Goal: Information Seeking & Learning: Learn about a topic

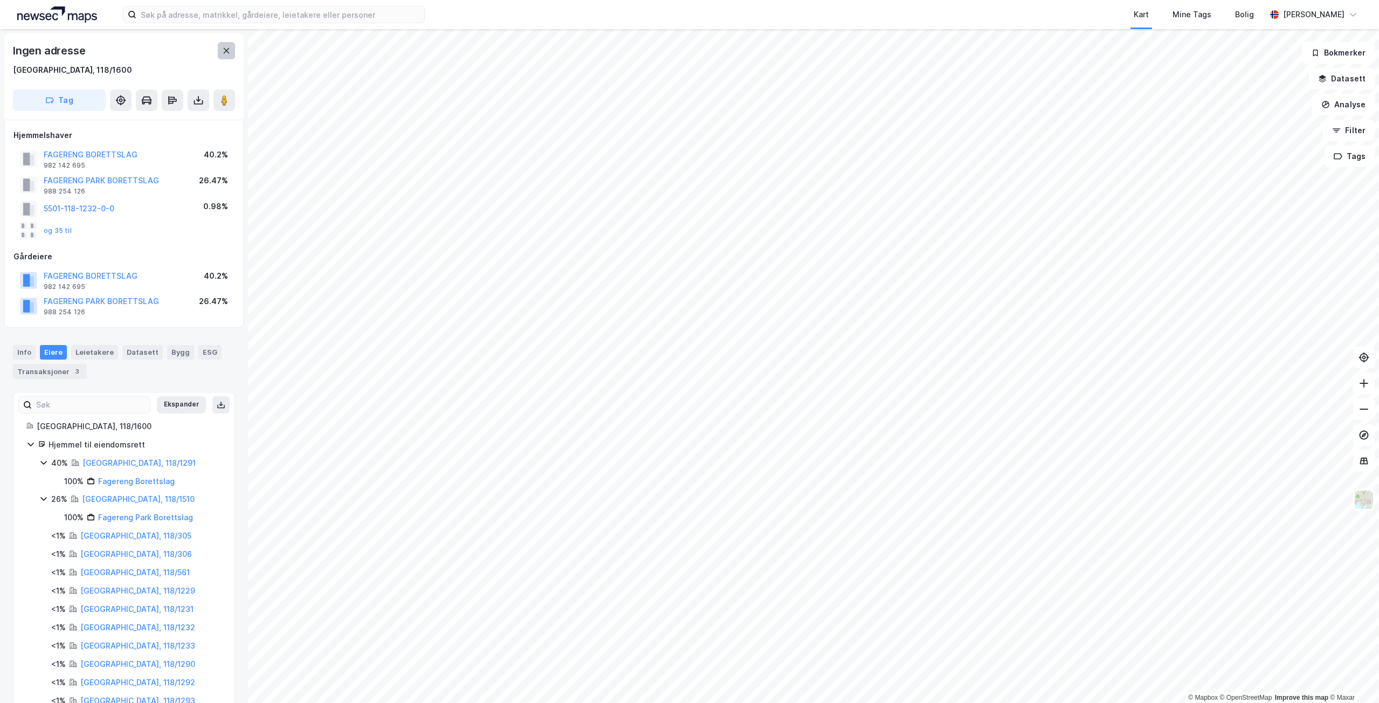
click at [228, 51] on icon at bounding box center [226, 50] width 9 height 9
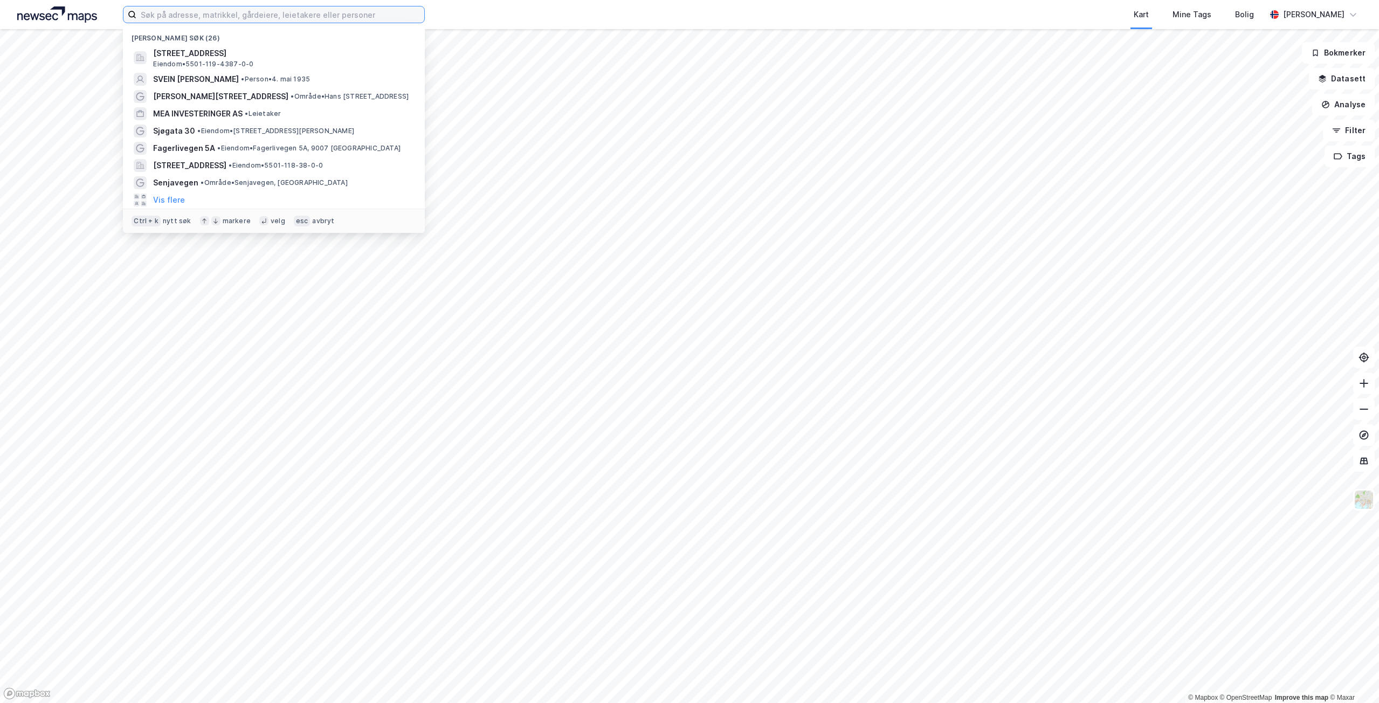
click at [174, 22] on input at bounding box center [280, 14] width 288 height 16
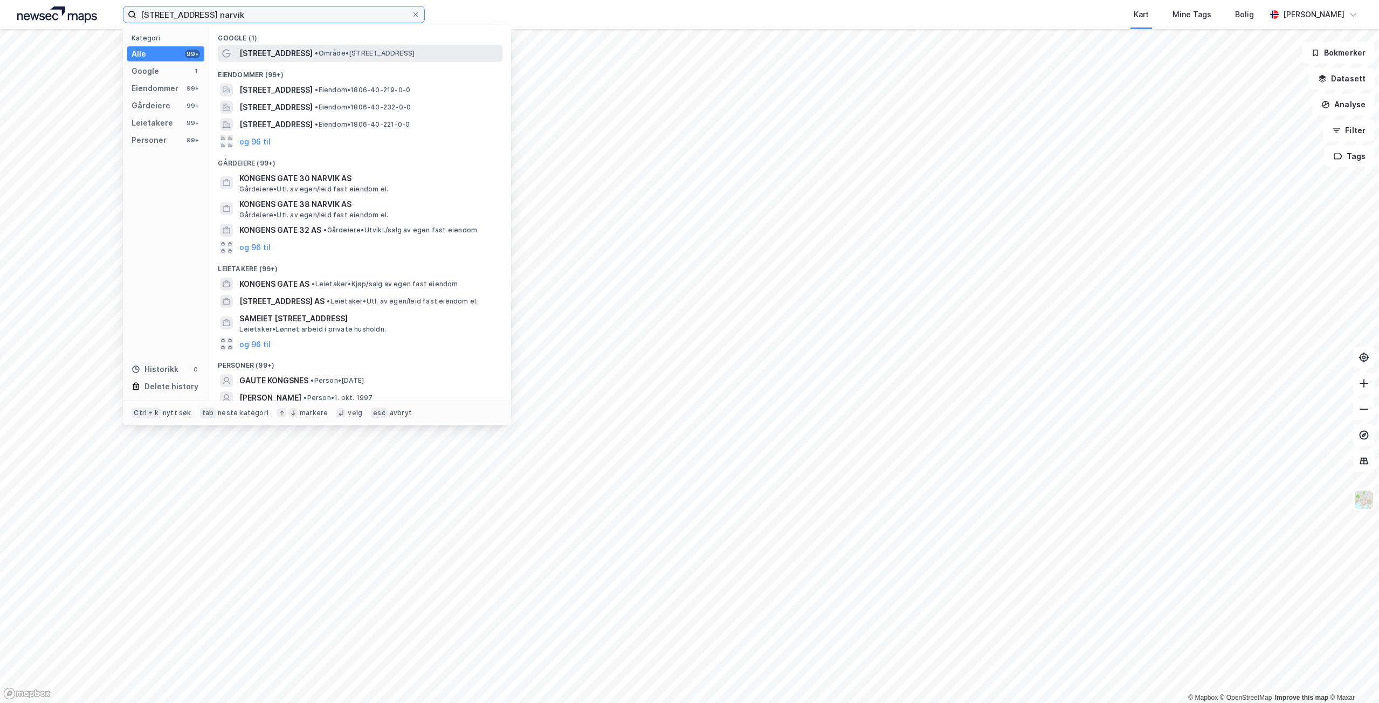
type input "[STREET_ADDRESS] narvik"
click at [293, 50] on span "[STREET_ADDRESS]" at bounding box center [275, 53] width 73 height 13
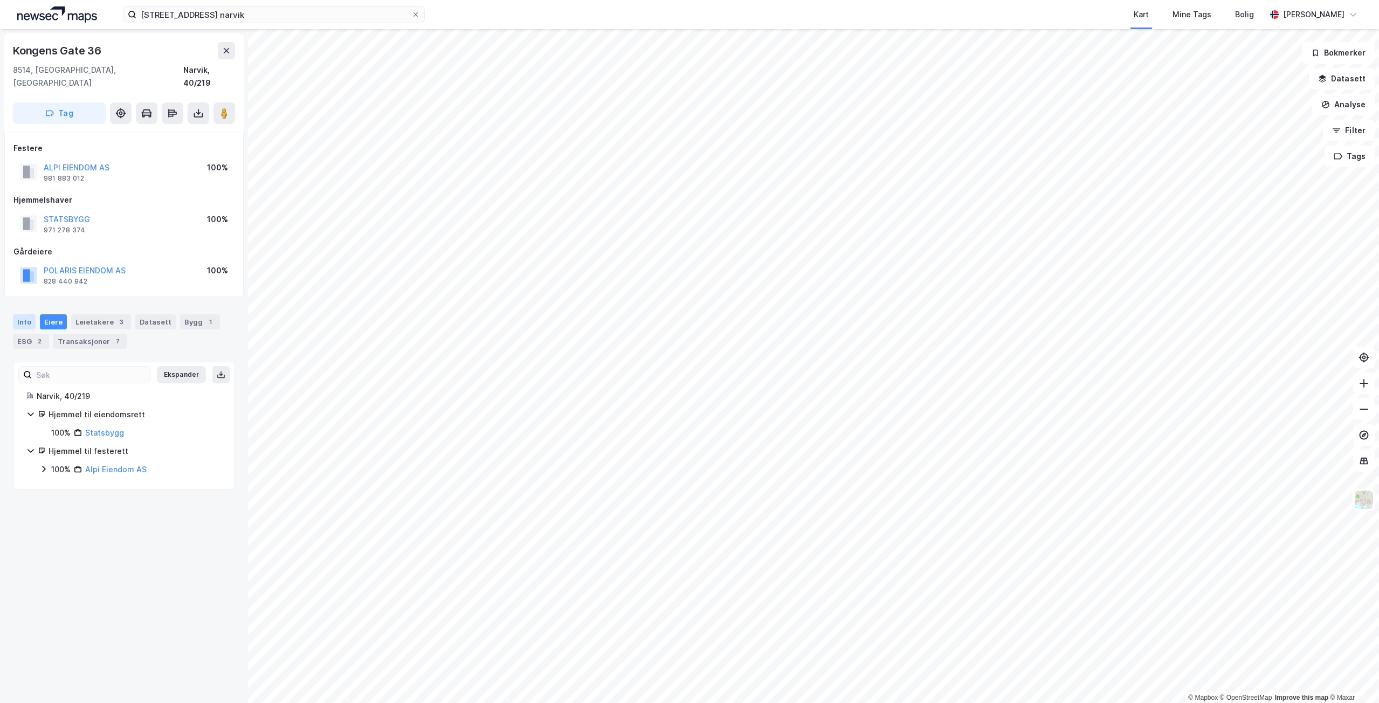
click at [28, 314] on div "Info" at bounding box center [24, 321] width 23 height 15
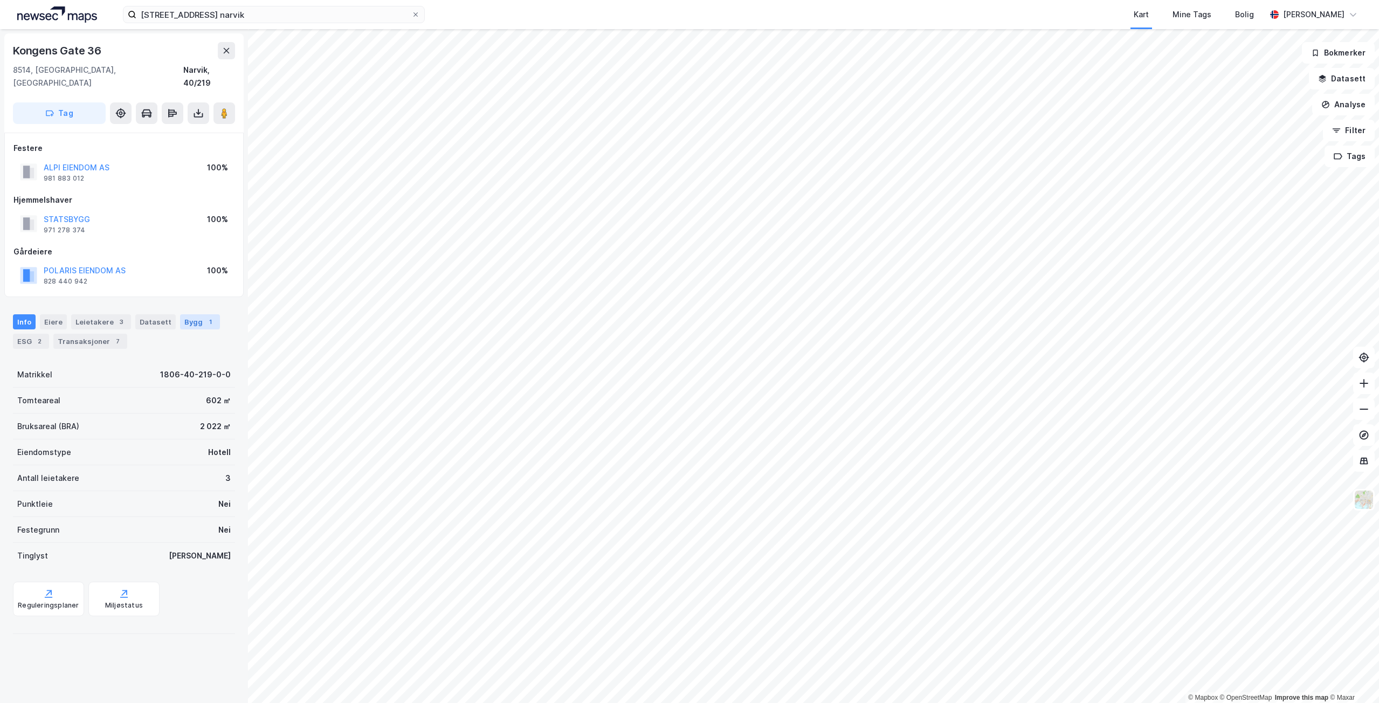
click at [207, 317] on div "1" at bounding box center [210, 322] width 11 height 11
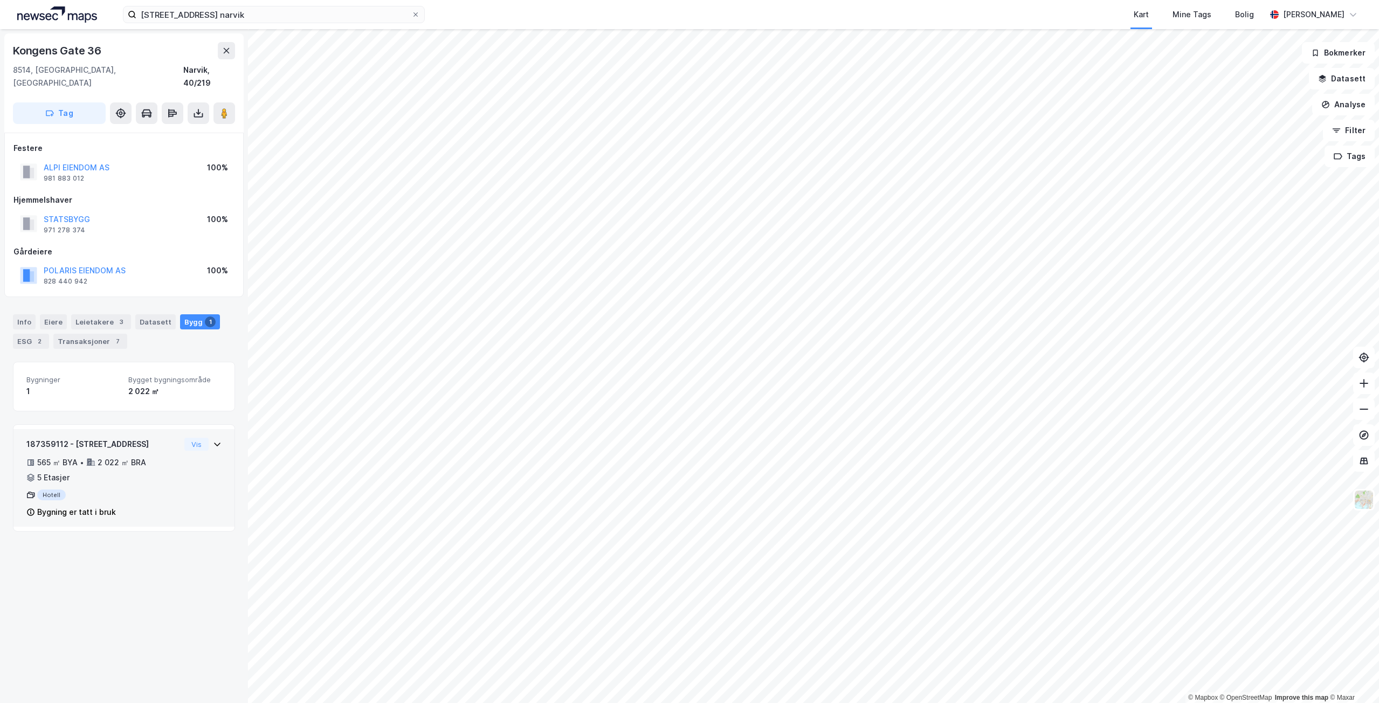
click at [213, 440] on icon at bounding box center [217, 444] width 9 height 9
click at [35, 336] on div "2" at bounding box center [39, 341] width 11 height 11
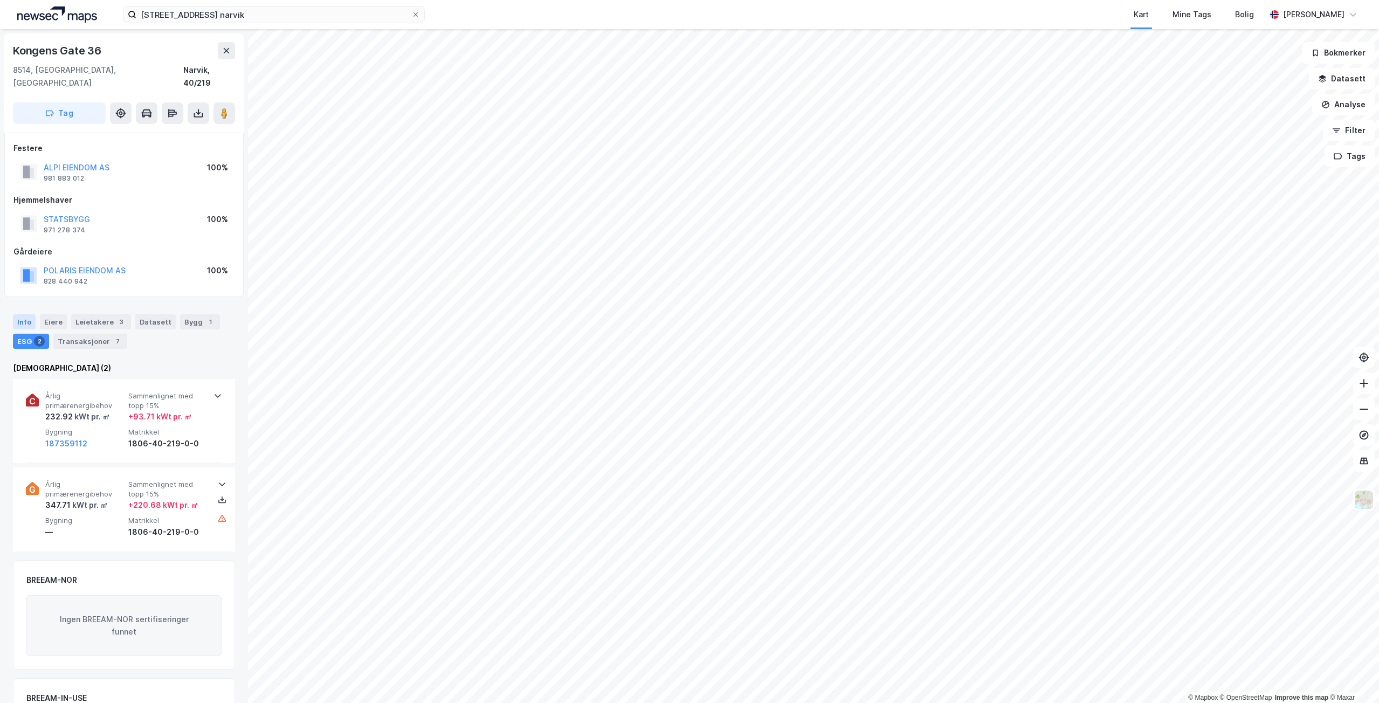
click at [29, 314] on div "Info" at bounding box center [24, 321] width 23 height 15
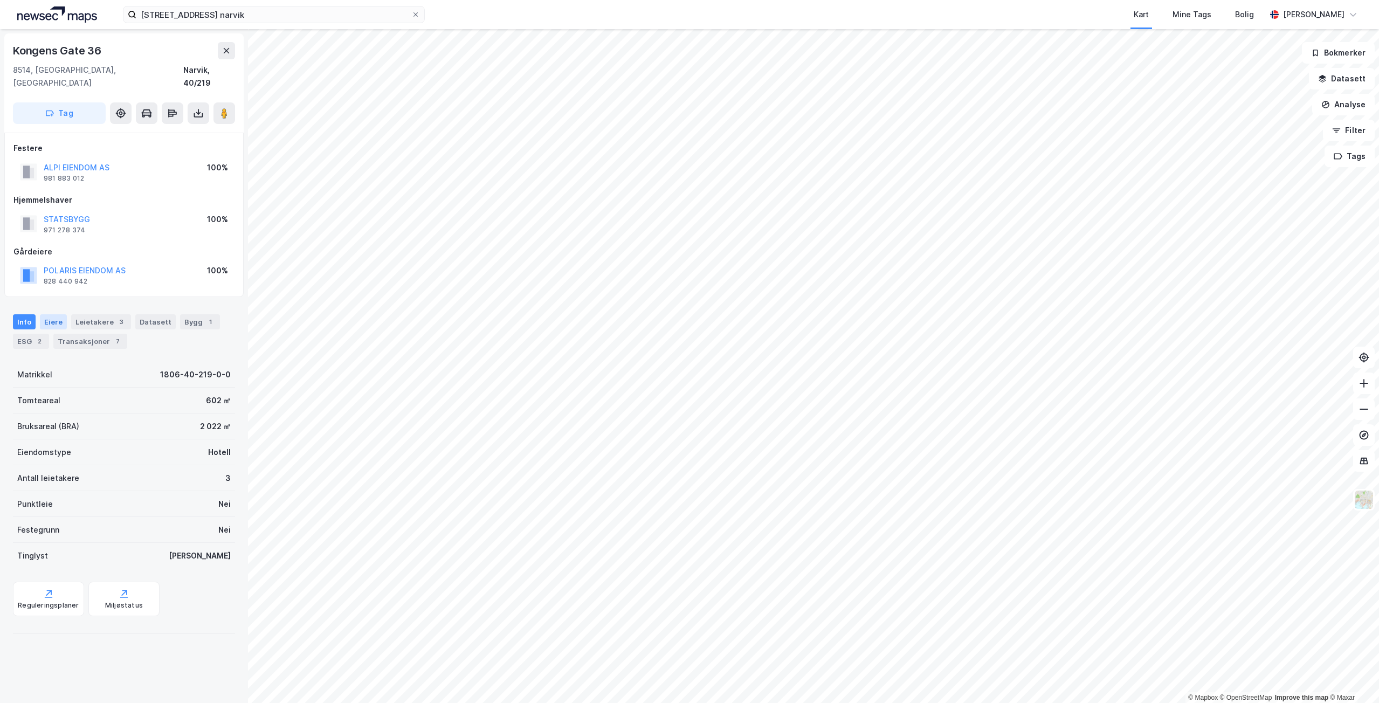
click at [55, 314] on div "Eiere" at bounding box center [53, 321] width 27 height 15
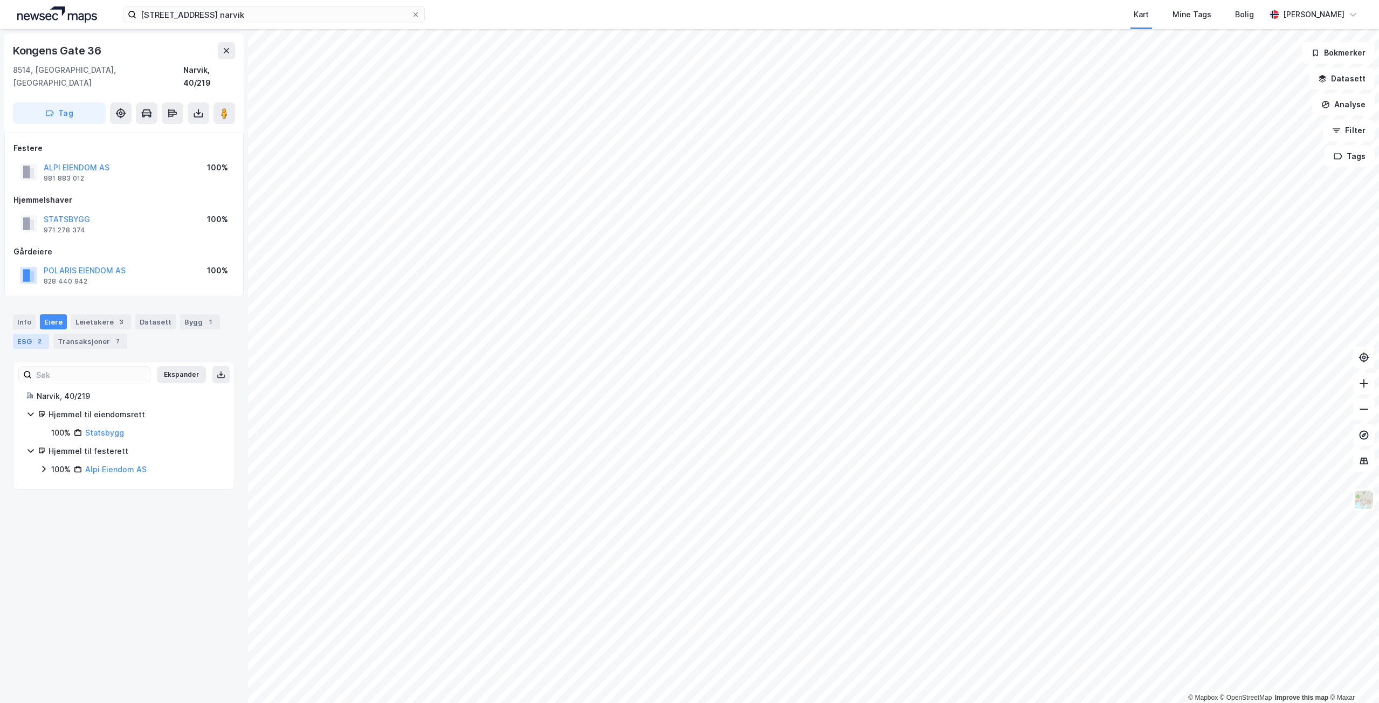
click at [27, 334] on div "ESG 2" at bounding box center [31, 341] width 36 height 15
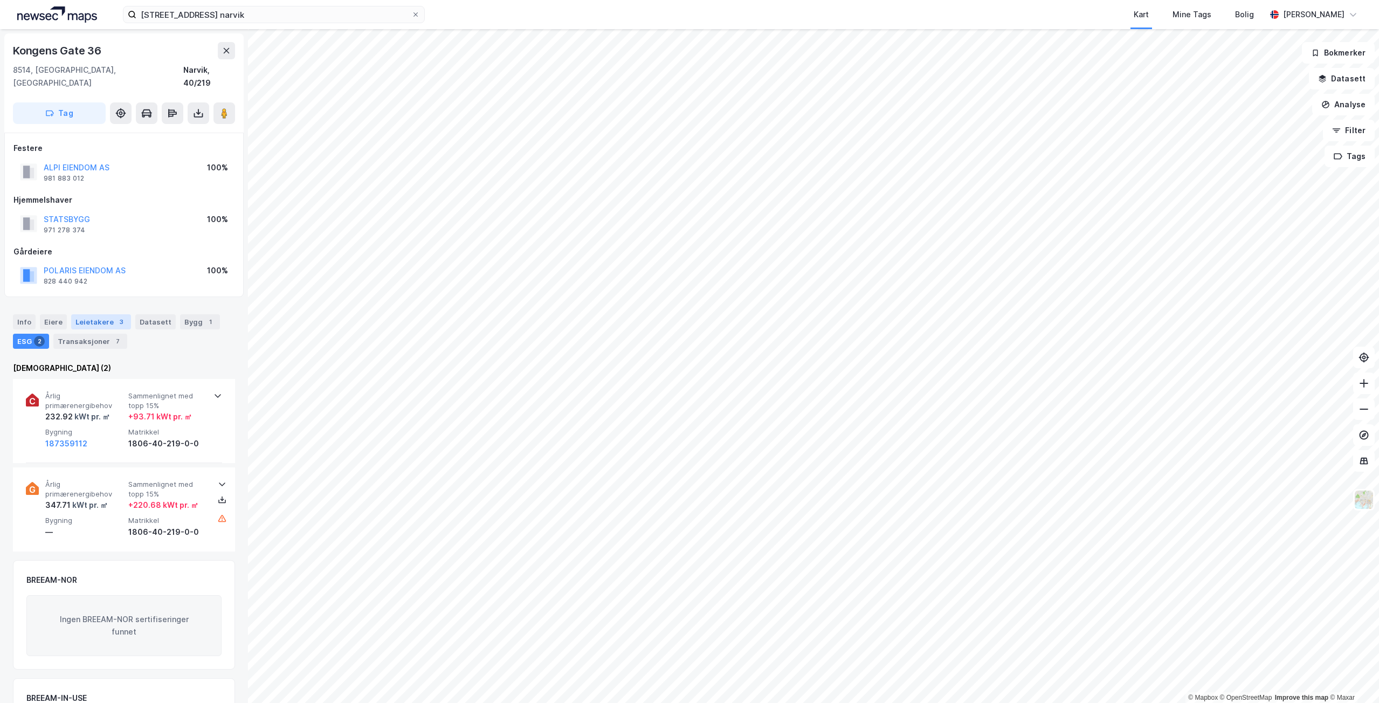
click at [107, 314] on div "Leietakere 3" at bounding box center [101, 321] width 60 height 15
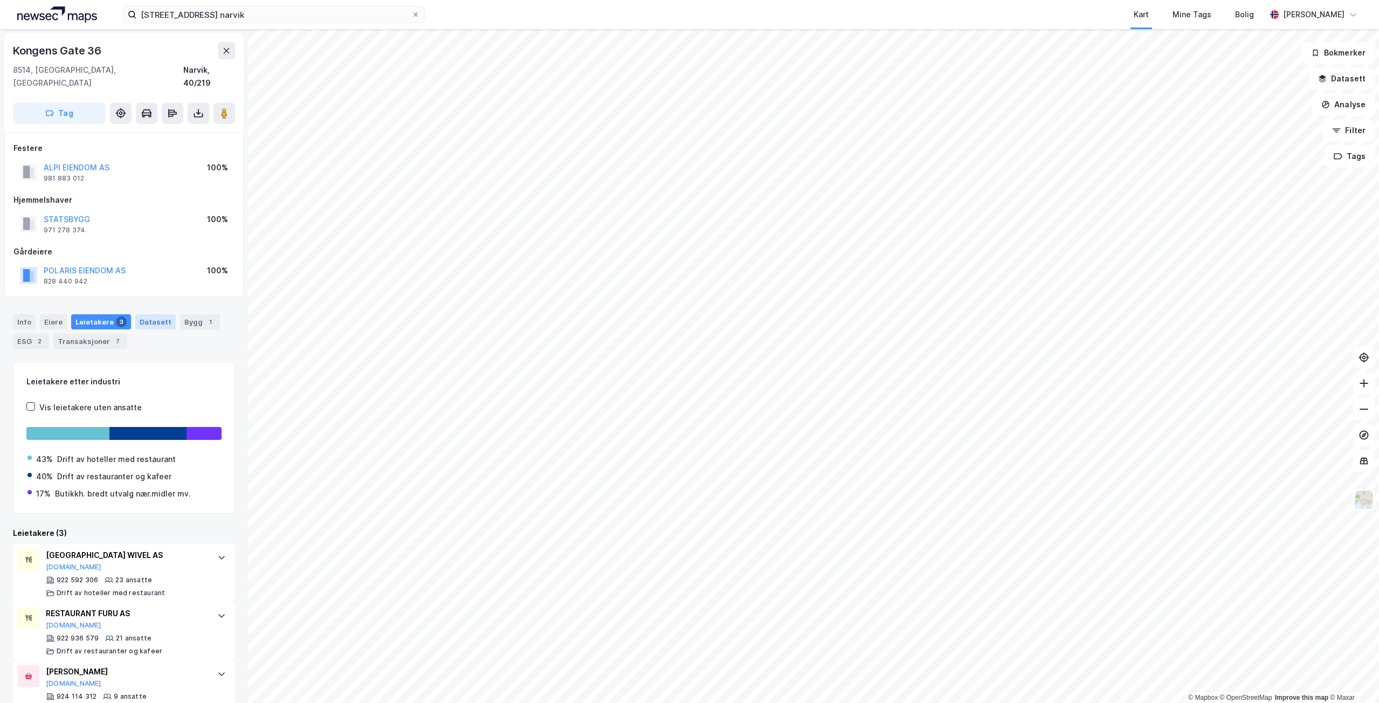
click at [157, 314] on div "Datasett" at bounding box center [155, 321] width 40 height 15
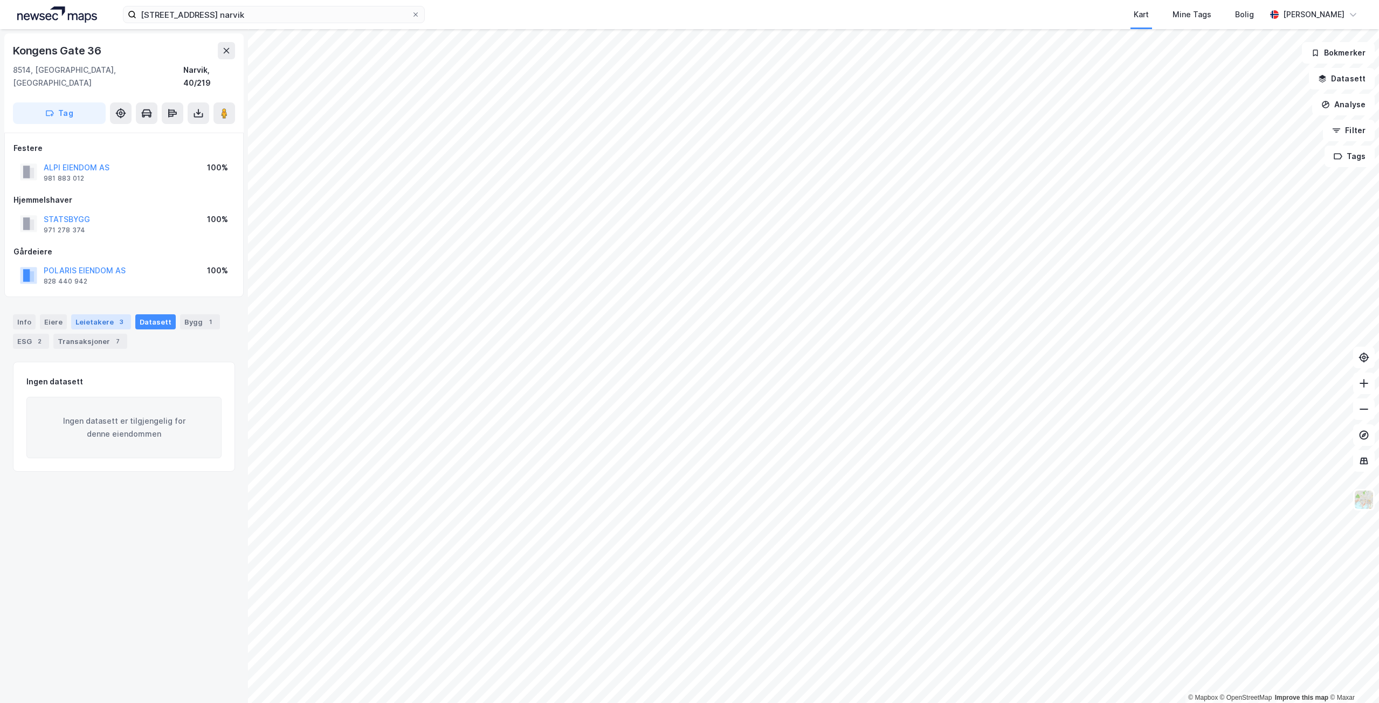
click at [118, 317] on div "3" at bounding box center [121, 322] width 11 height 11
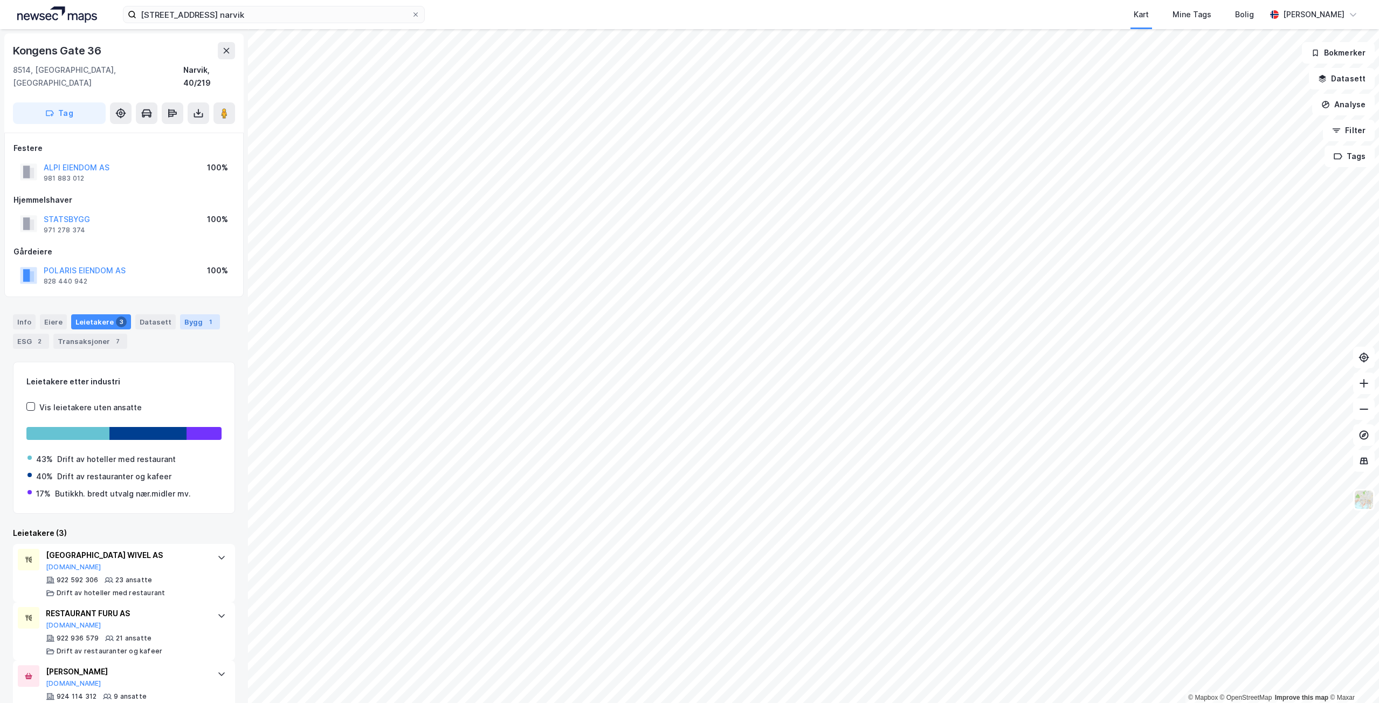
click at [180, 314] on div "Bygg 1" at bounding box center [200, 321] width 40 height 15
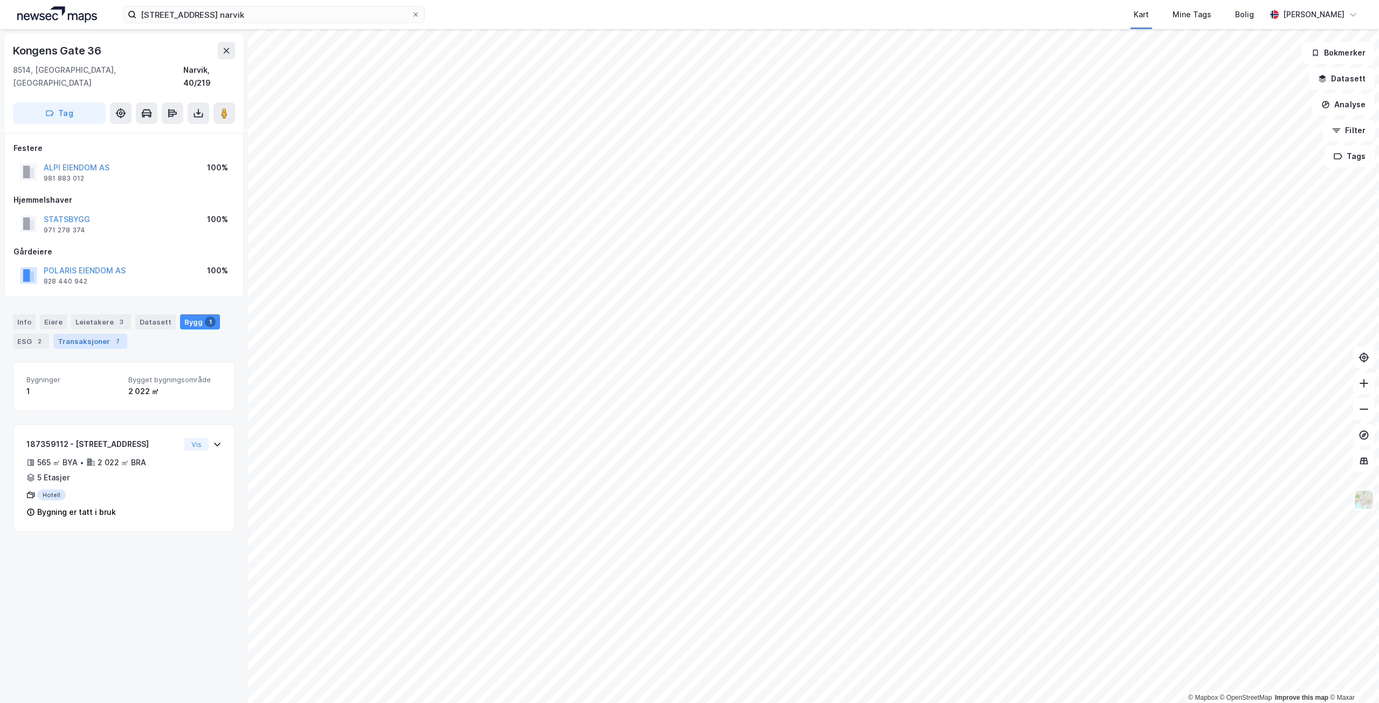
click at [95, 334] on div "Transaksjoner 7" at bounding box center [90, 341] width 74 height 15
